Goal: Check status: Check status

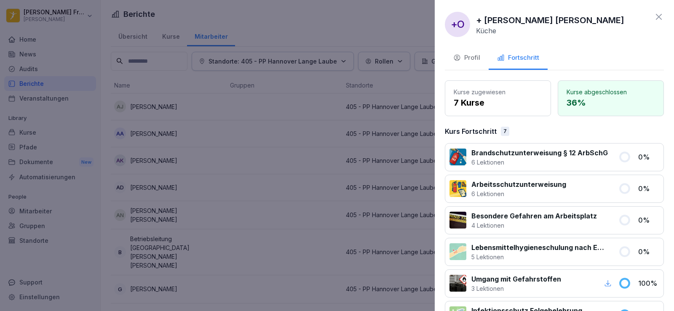
scroll to position [117, 0]
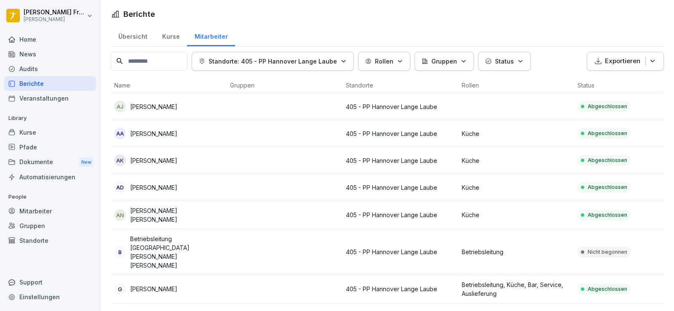
click at [175, 113] on td "AJ Abdel Aziz Jarbu" at bounding box center [169, 107] width 116 height 27
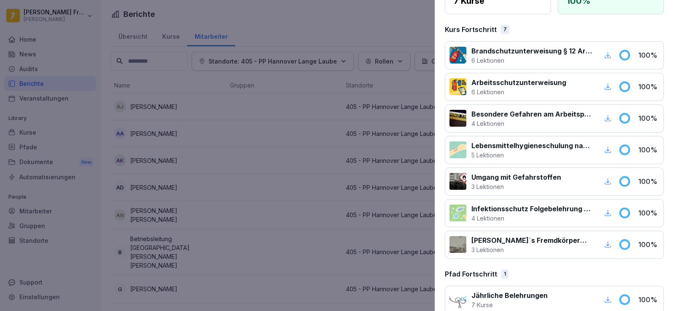
scroll to position [117, 0]
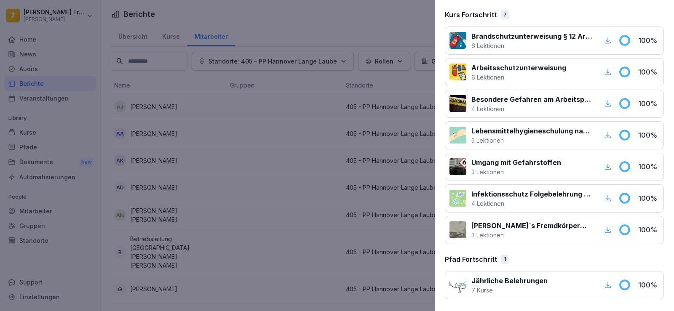
click at [303, 27] on div at bounding box center [337, 155] width 674 height 311
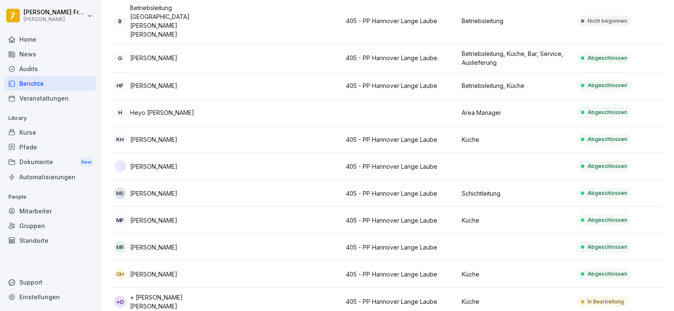
scroll to position [263, 0]
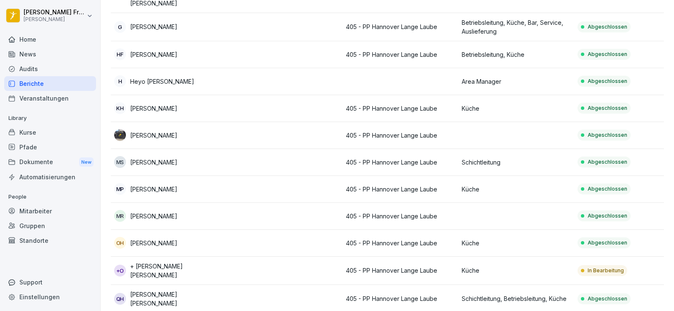
click at [261, 257] on td at bounding box center [285, 271] width 116 height 28
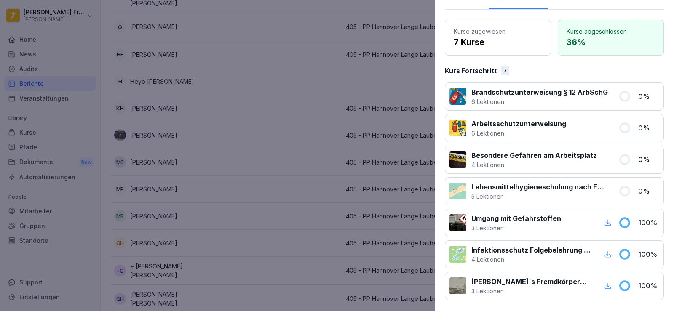
scroll to position [0, 0]
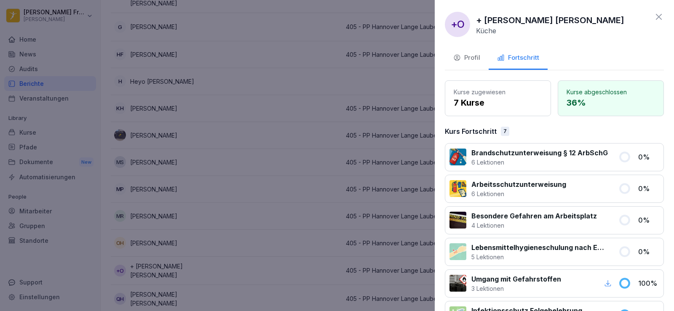
click at [320, 32] on div at bounding box center [337, 155] width 674 height 311
